Goal: Navigation & Orientation: Find specific page/section

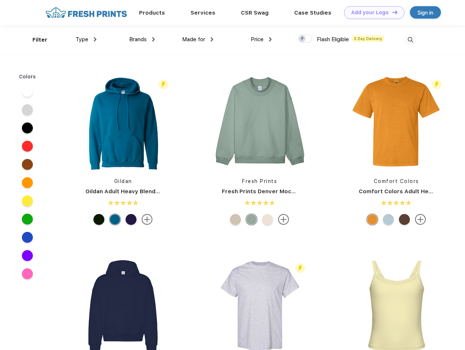
scroll to position [0, 0]
click at [371, 12] on link "Add your Logo Design Tool" at bounding box center [374, 12] width 60 height 13
click at [0, 0] on div "Design Tool" at bounding box center [0, 0] width 0 height 0
click at [391, 12] on link "Add your Logo Design Tool" at bounding box center [374, 12] width 60 height 13
click at [35, 40] on div "Filter" at bounding box center [39, 40] width 15 height 8
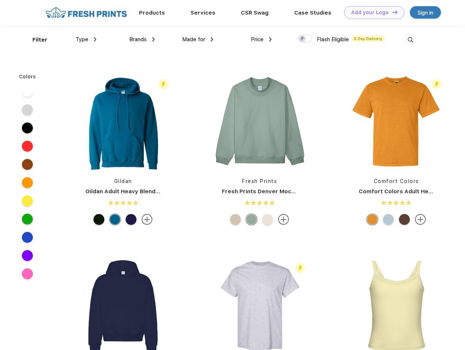
click at [86, 39] on span "Type" at bounding box center [82, 39] width 13 height 7
click at [142, 39] on span "Brands" at bounding box center [138, 39] width 18 height 7
click at [198, 39] on span "Made for" at bounding box center [193, 39] width 23 height 7
click at [261, 39] on span "Price" at bounding box center [257, 39] width 13 height 7
click at [305, 39] on div at bounding box center [305, 39] width 14 height 8
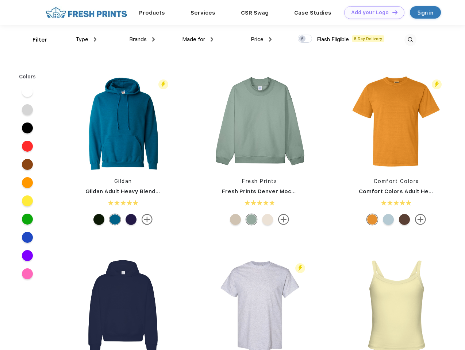
click at [302, 39] on input "checkbox" at bounding box center [300, 36] width 5 height 5
click at [410, 40] on img at bounding box center [410, 40] width 12 height 12
